Goal: Book appointment/travel/reservation

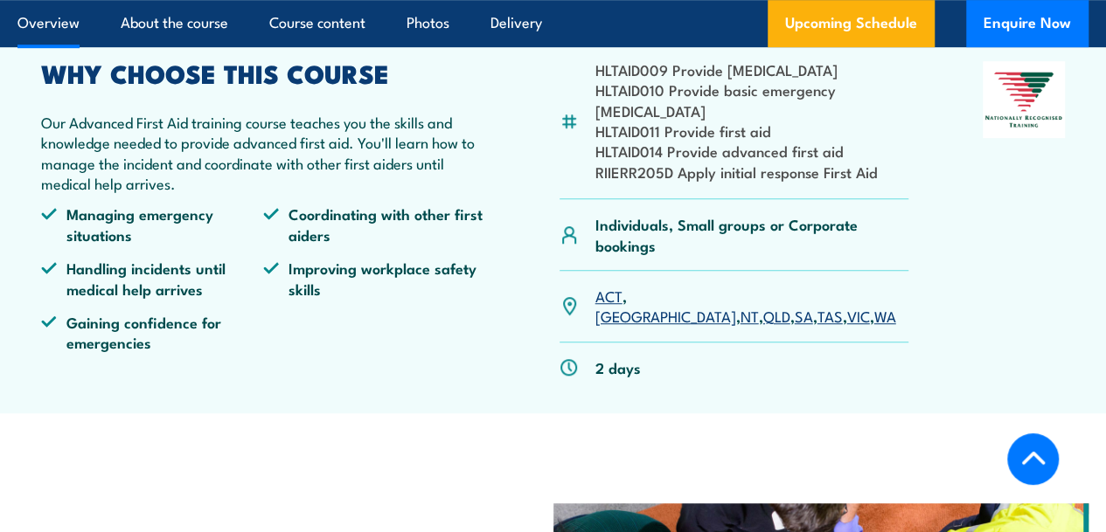
scroll to position [504, 0]
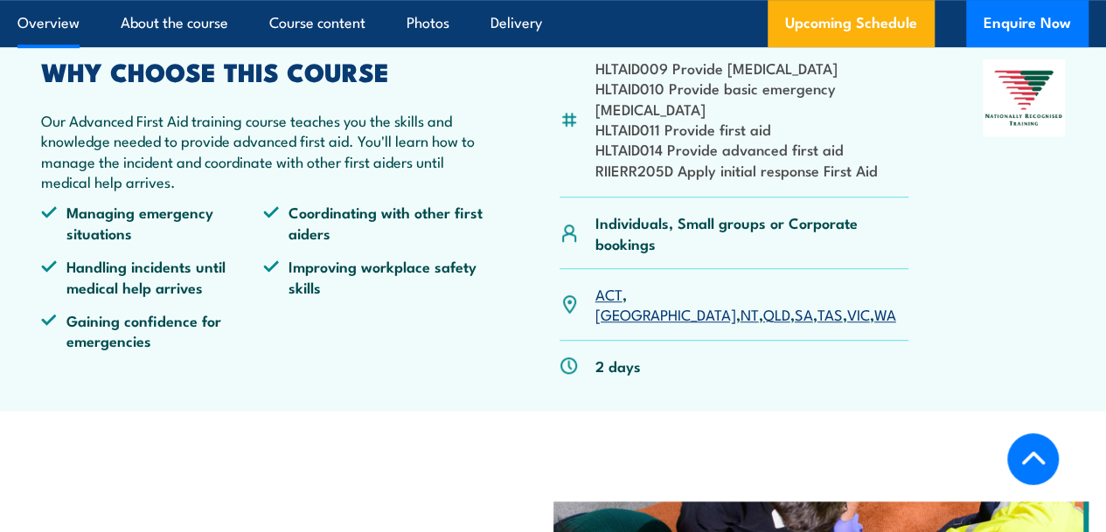
click at [847, 324] on link "VIC" at bounding box center [858, 313] width 23 height 21
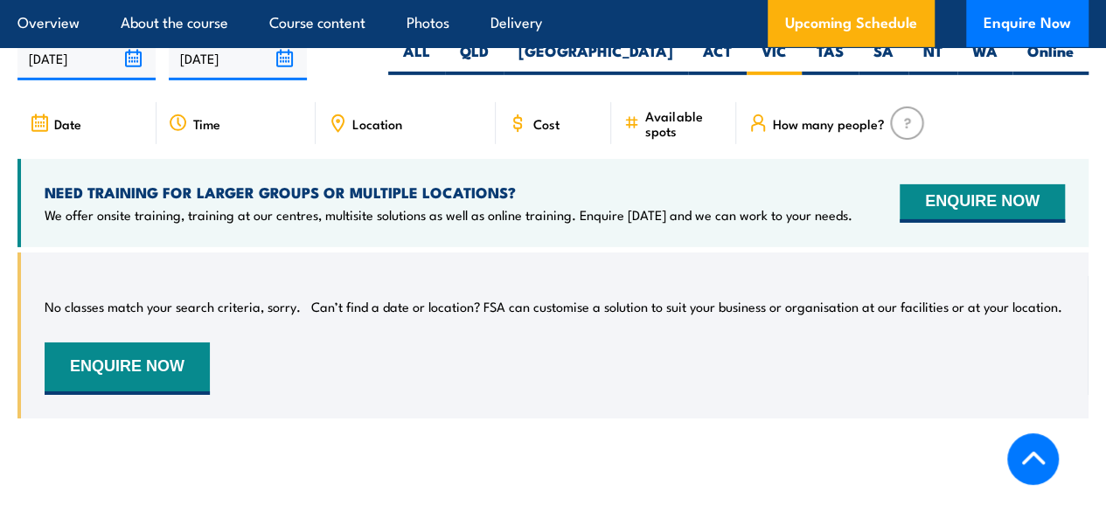
scroll to position [2768, 0]
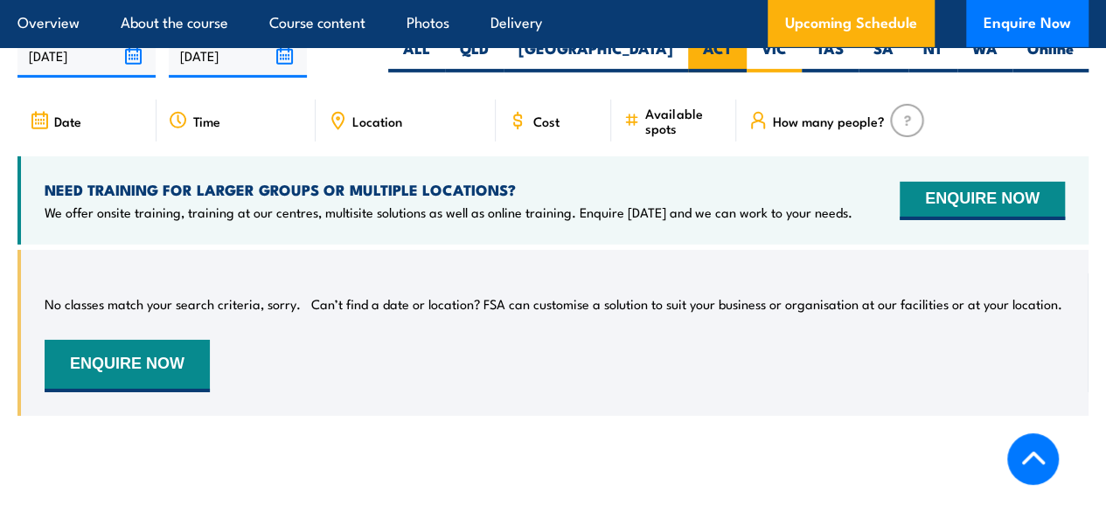
click at [727, 61] on label "ACT" at bounding box center [717, 55] width 59 height 34
click at [732, 50] on input "ACT" at bounding box center [737, 43] width 11 height 11
radio input "true"
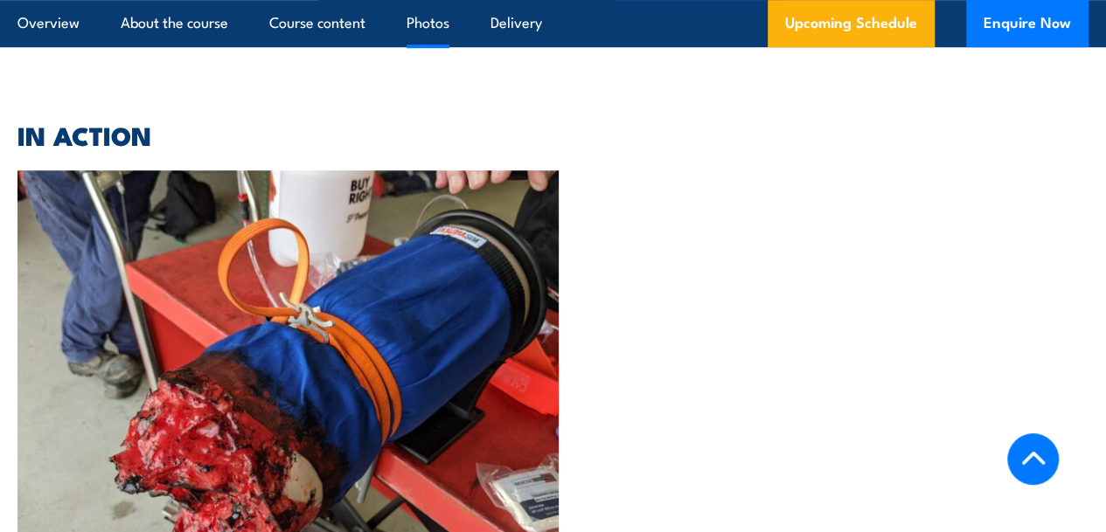
scroll to position [3858, 0]
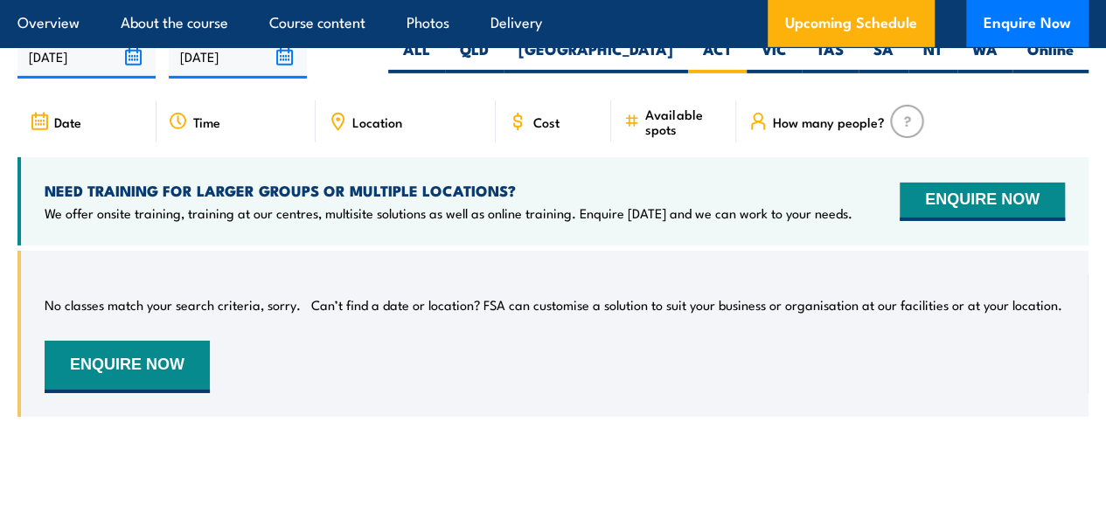
scroll to position [2768, 0]
